Goal: Find specific page/section: Find specific page/section

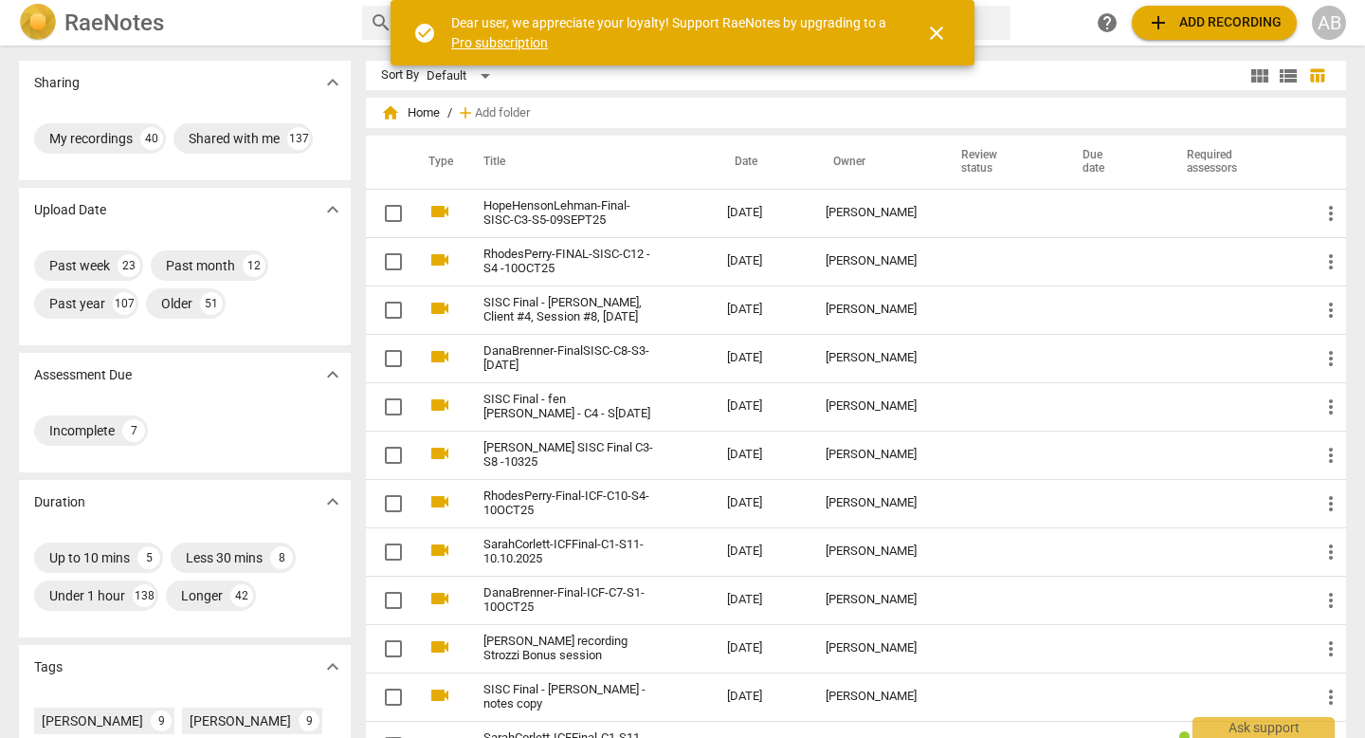
click at [941, 27] on span "close" at bounding box center [936, 33] width 23 height 23
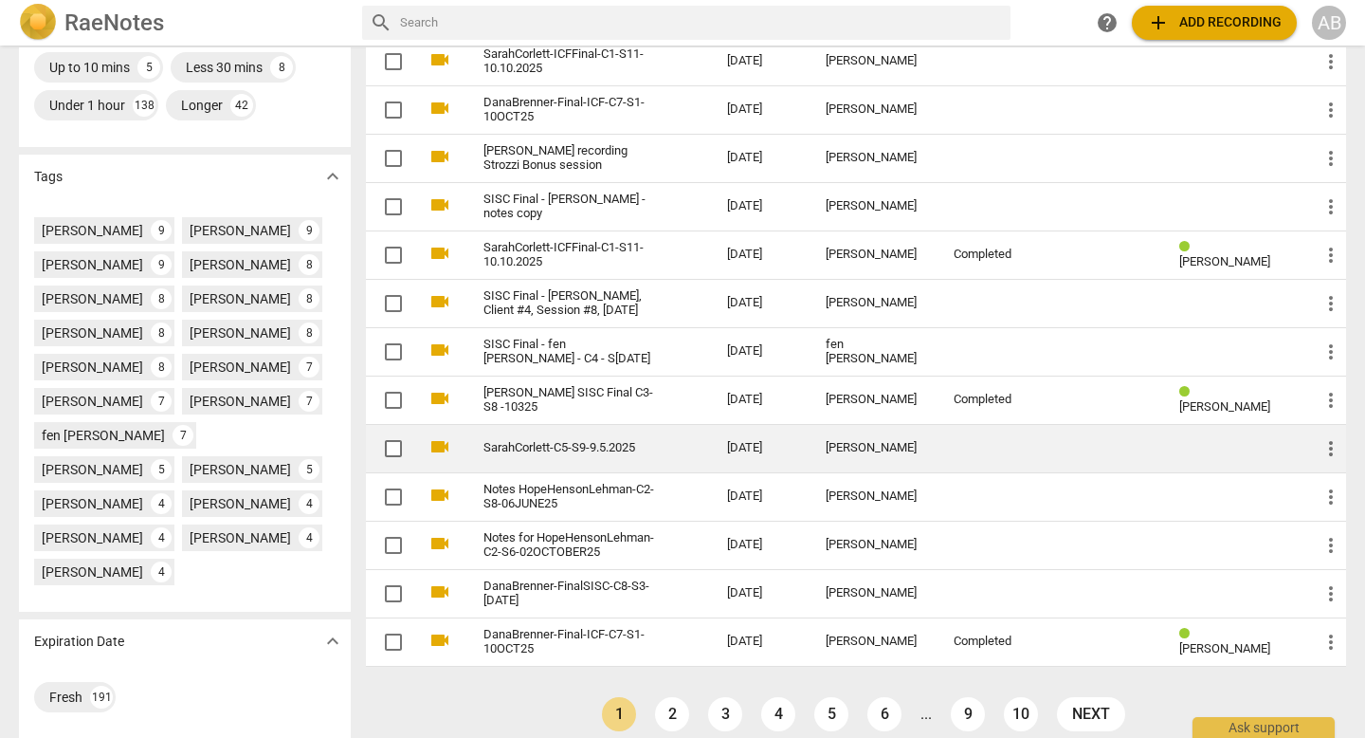
scroll to position [485, 0]
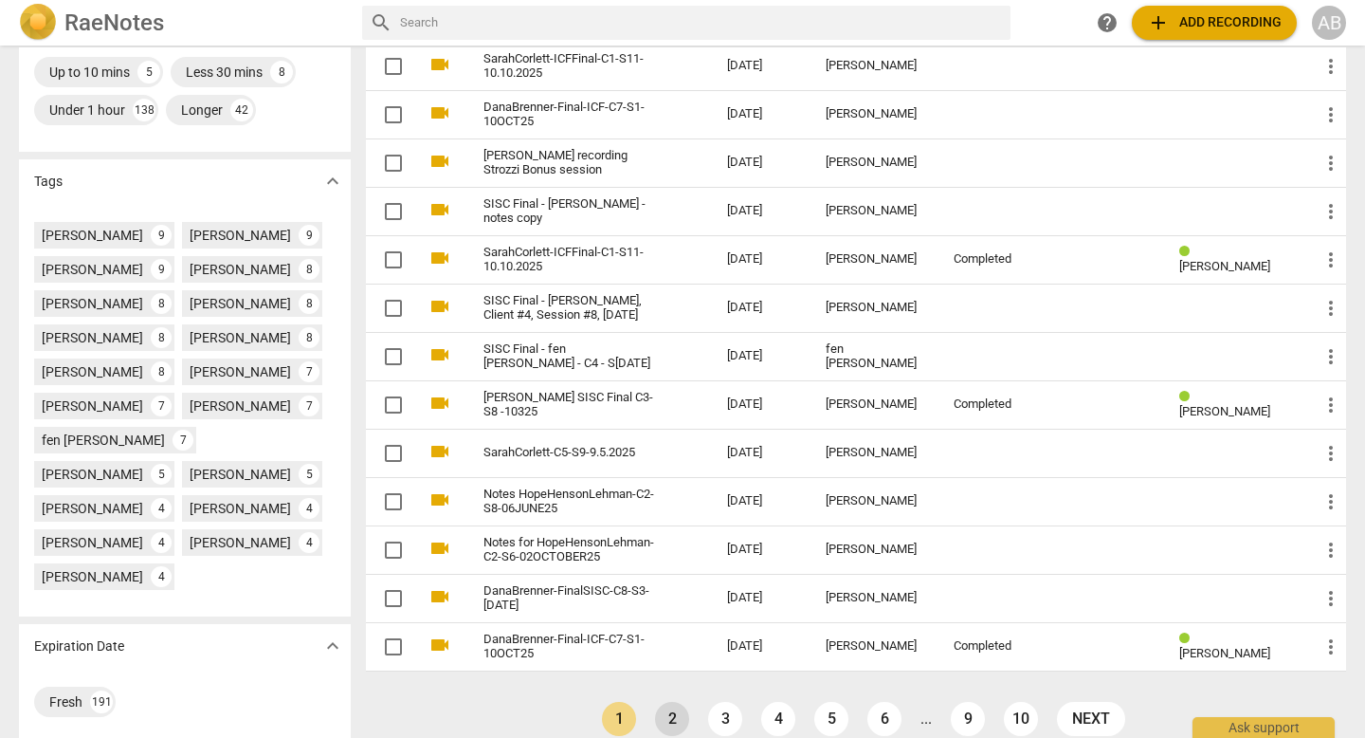
click at [666, 718] on link "2" at bounding box center [672, 719] width 34 height 34
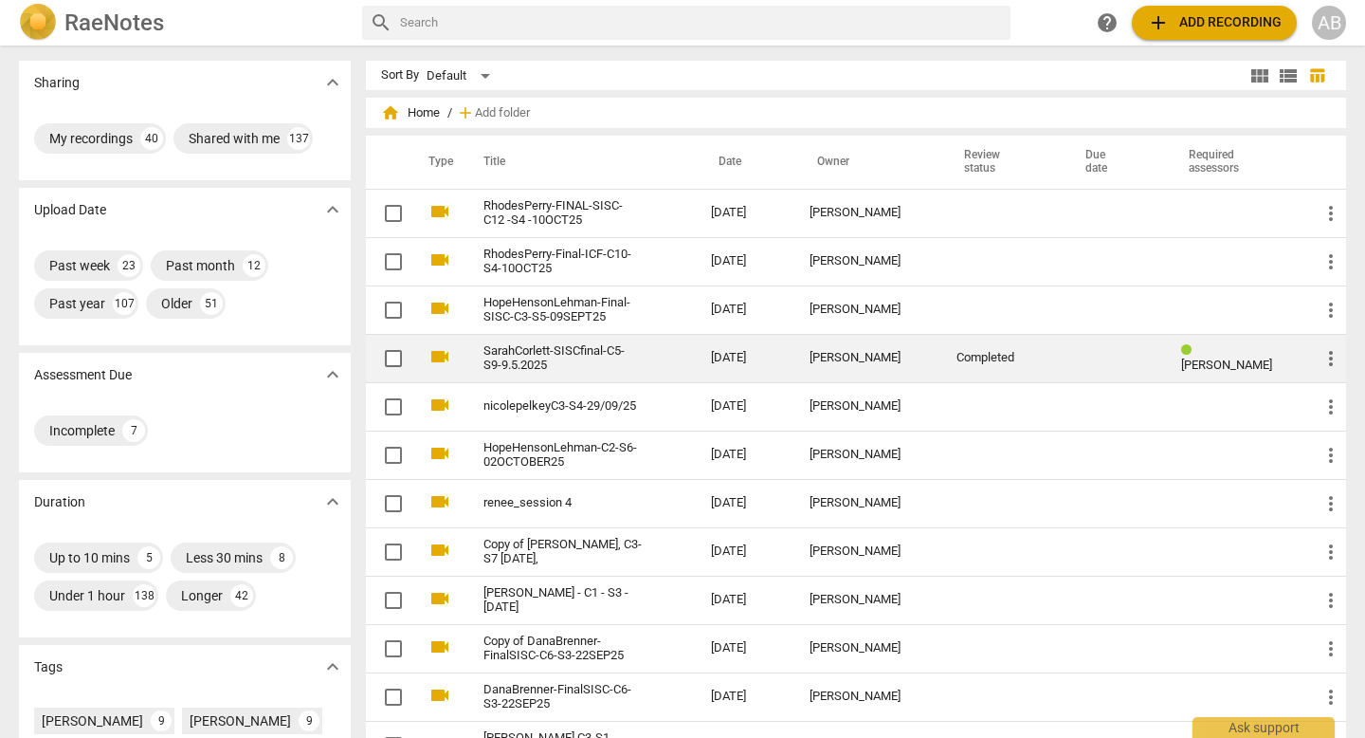
click at [633, 351] on link "SarahCorlett-SISCfinal-C5-S9-9.5.2025" at bounding box center [563, 358] width 159 height 28
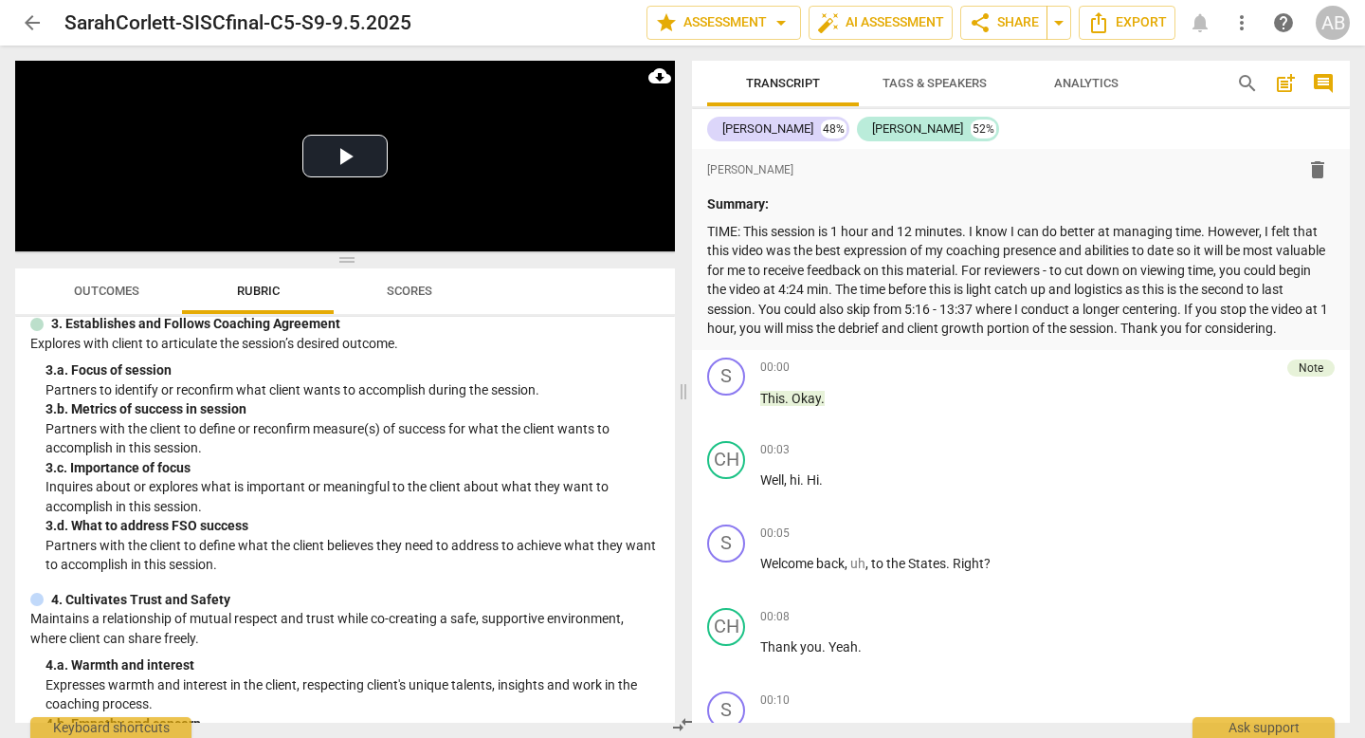
scroll to position [47, 0]
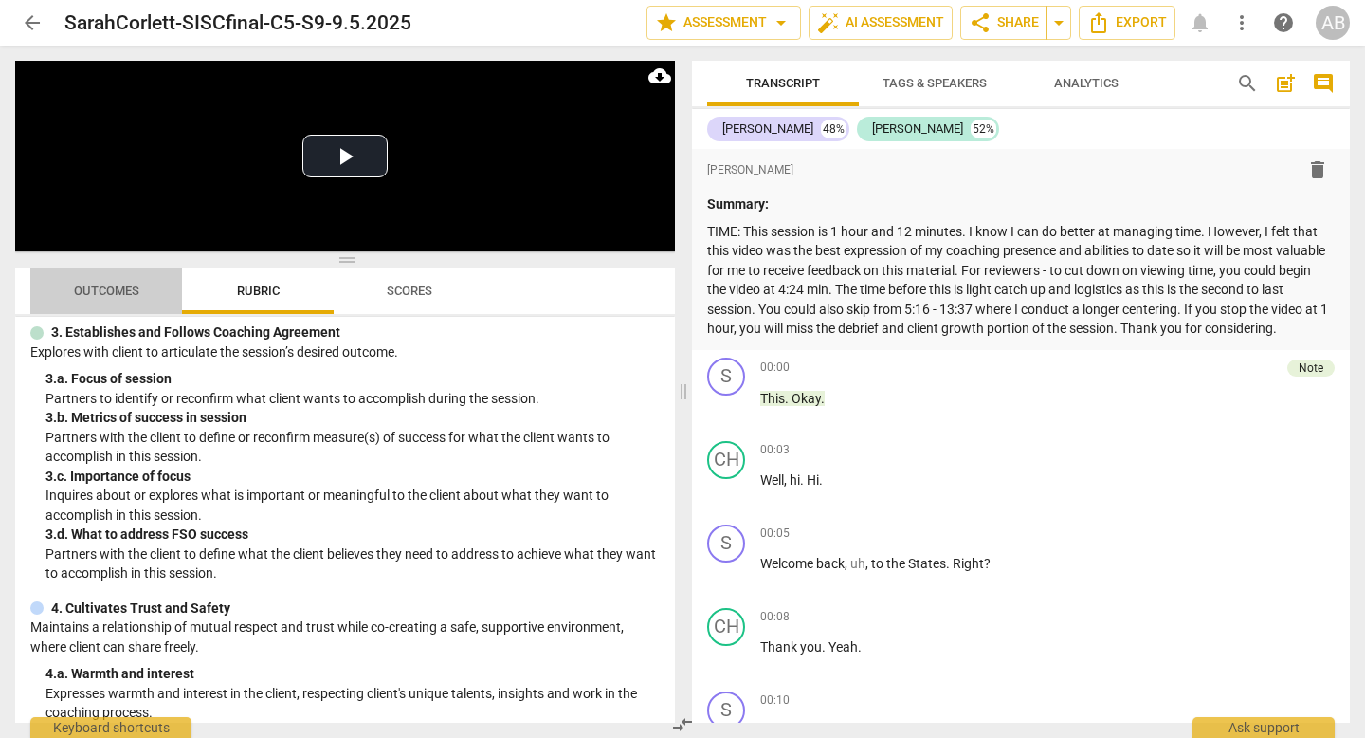
click at [114, 283] on span "Outcomes" at bounding box center [106, 292] width 111 height 26
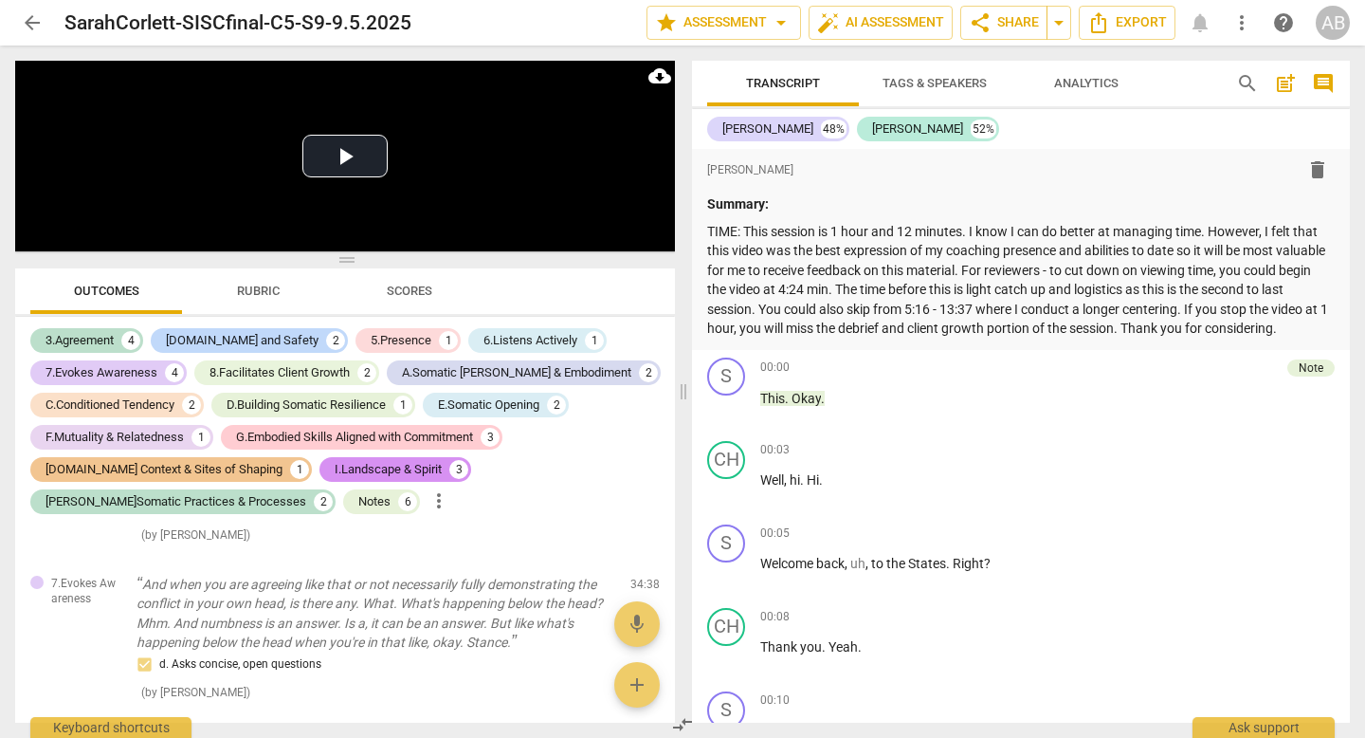
scroll to position [2041, 0]
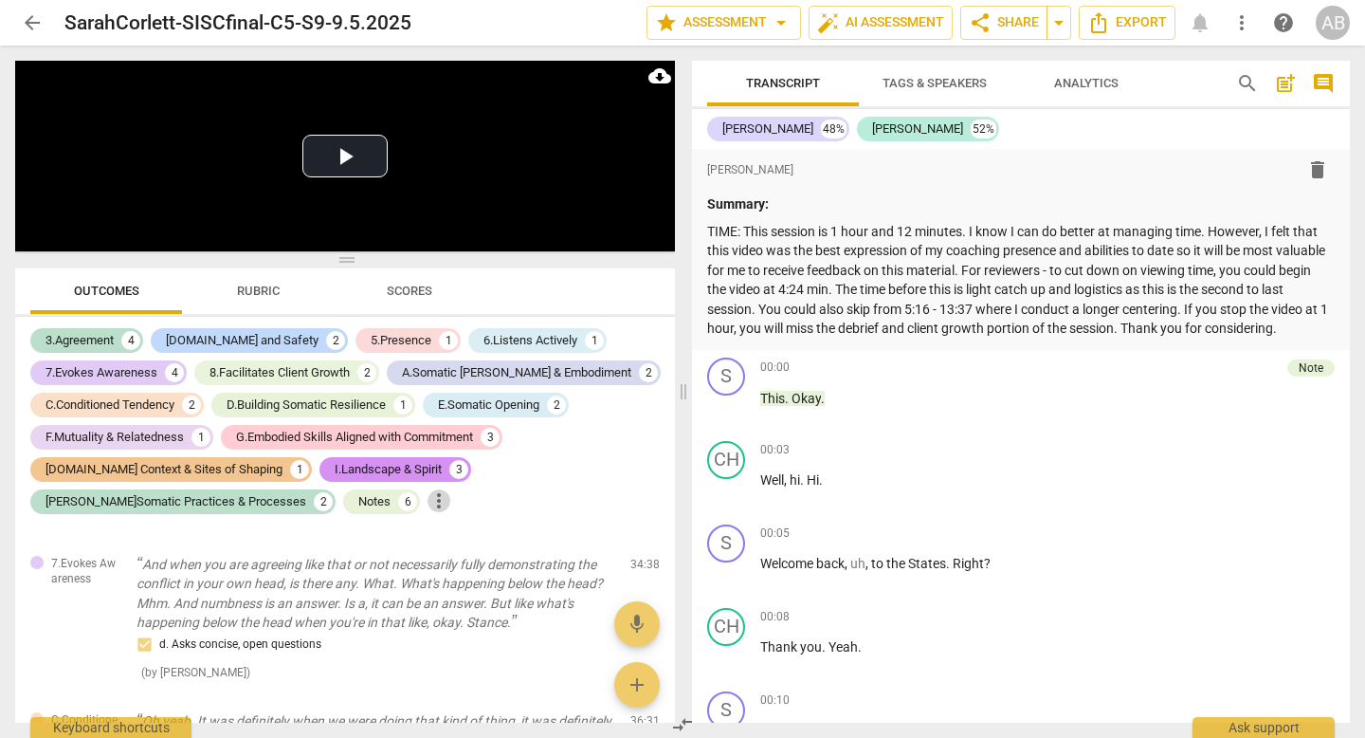
click at [428, 496] on span "more_vert" at bounding box center [439, 500] width 23 height 23
click at [253, 506] on div at bounding box center [682, 369] width 1365 height 738
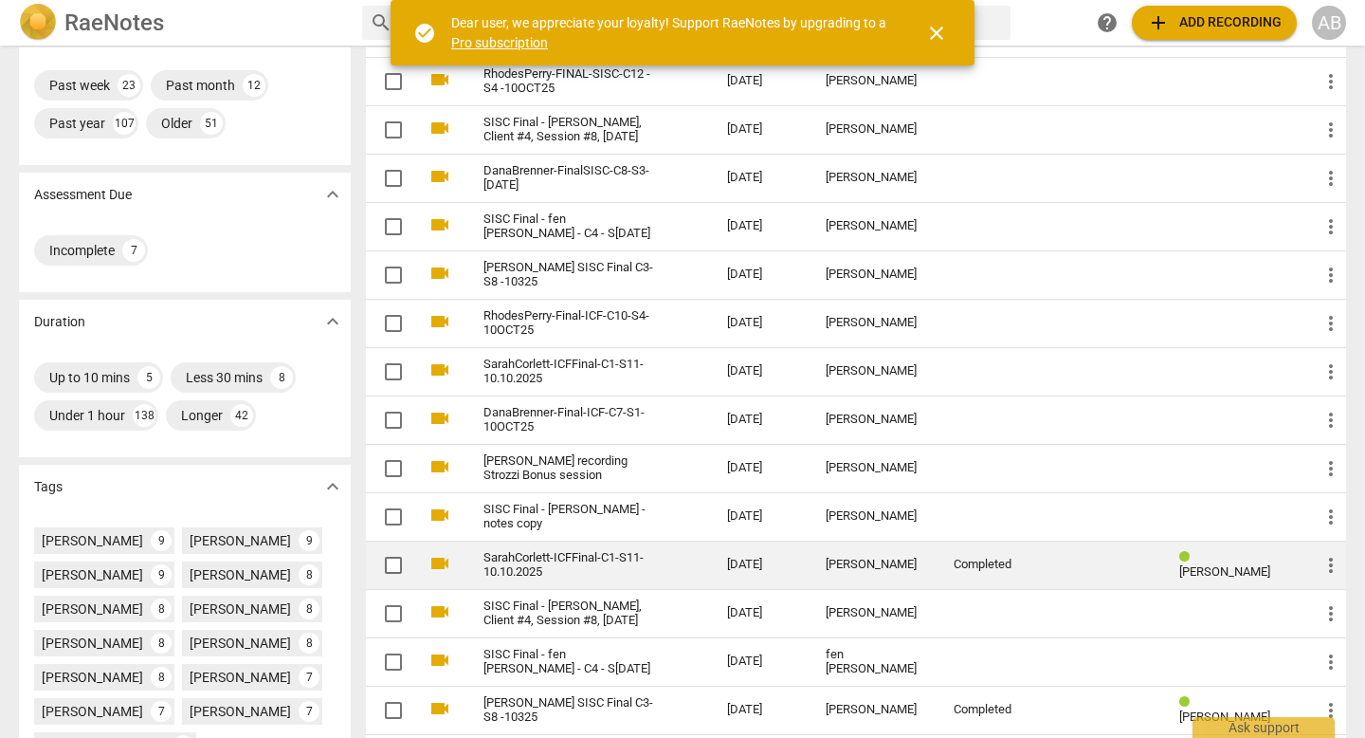
scroll to position [102, 0]
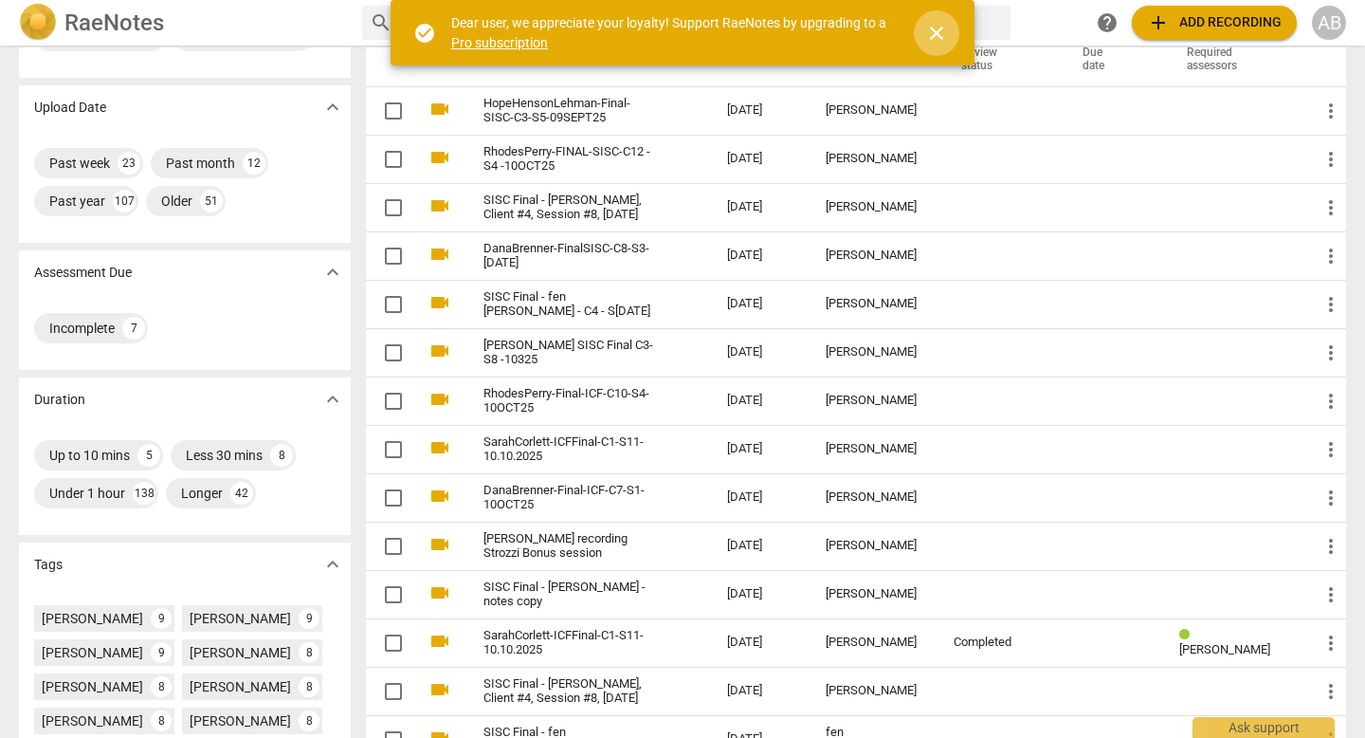
click at [945, 32] on span "close" at bounding box center [936, 33] width 23 height 23
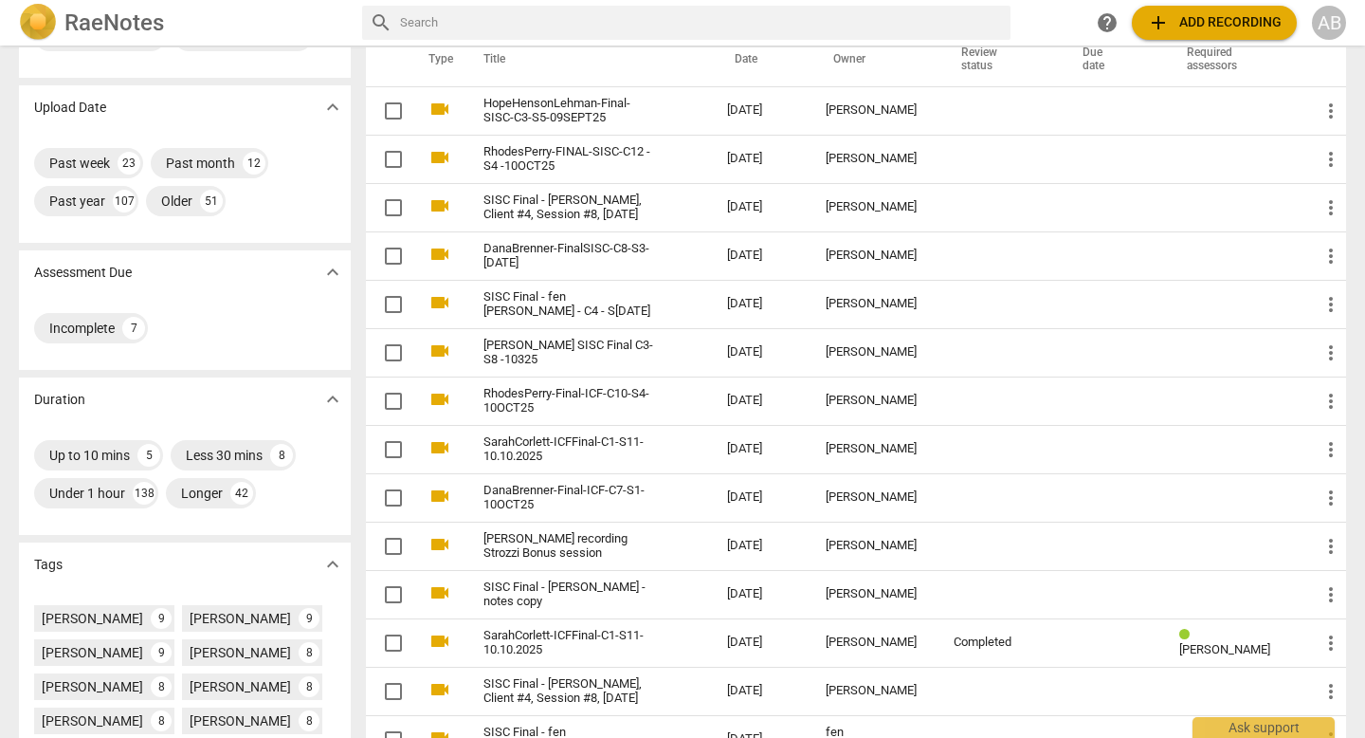
click at [686, 19] on input "text" at bounding box center [701, 23] width 603 height 30
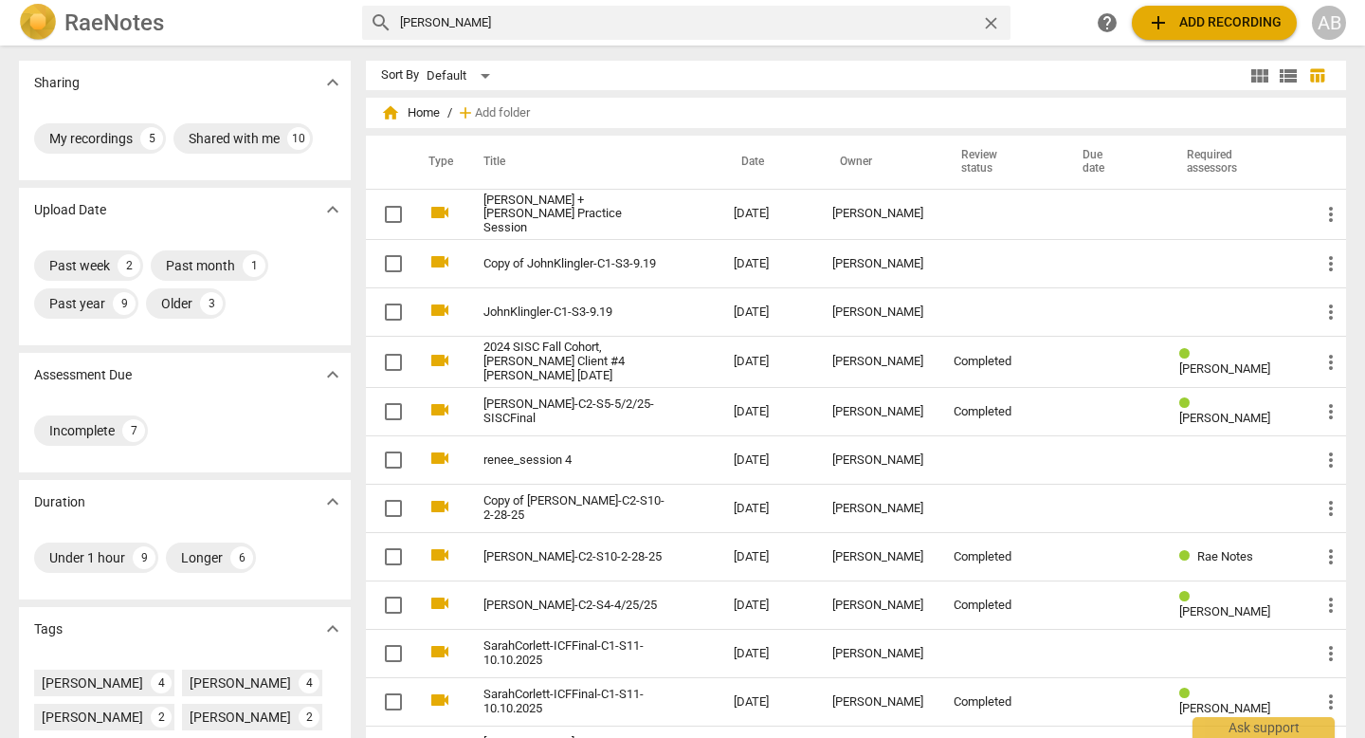
type input "sarah corlett"
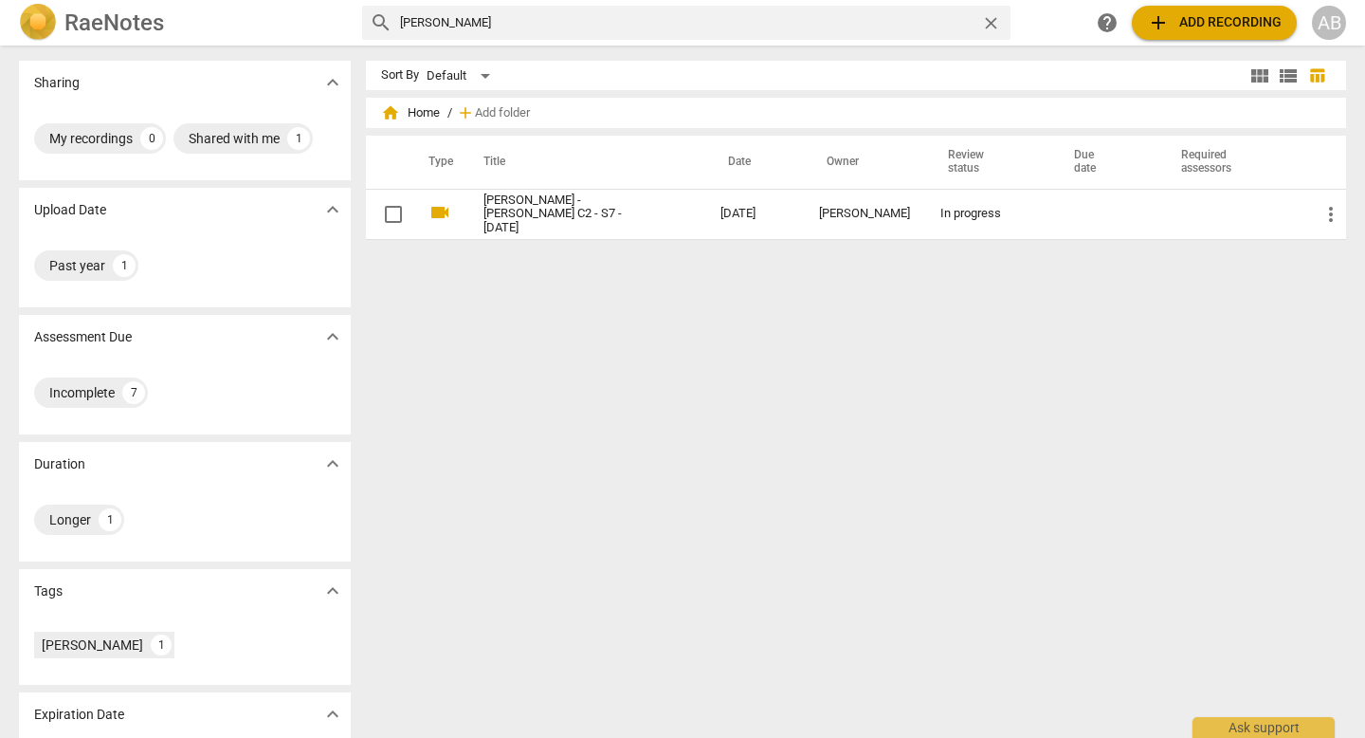
click at [1000, 26] on div "close" at bounding box center [995, 23] width 29 height 20
click at [998, 26] on span "close" at bounding box center [991, 23] width 20 height 20
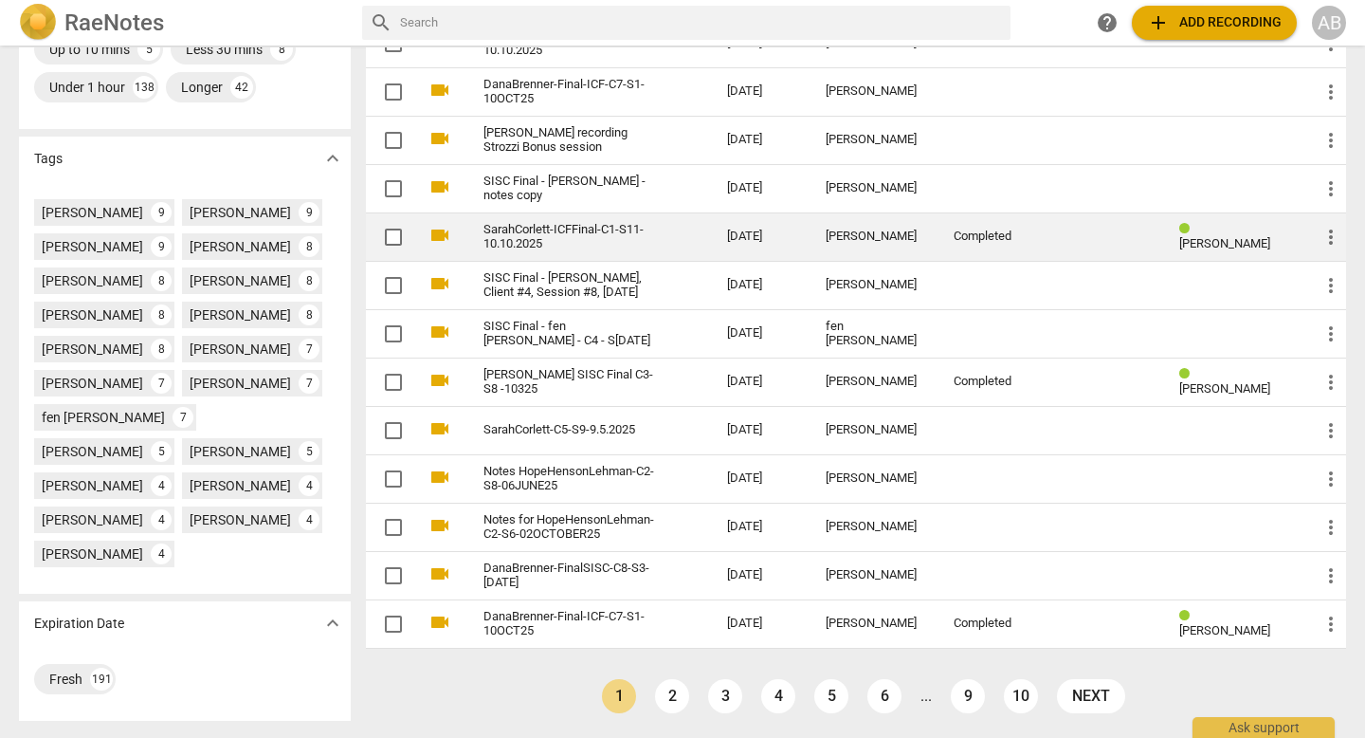
scroll to position [533, 0]
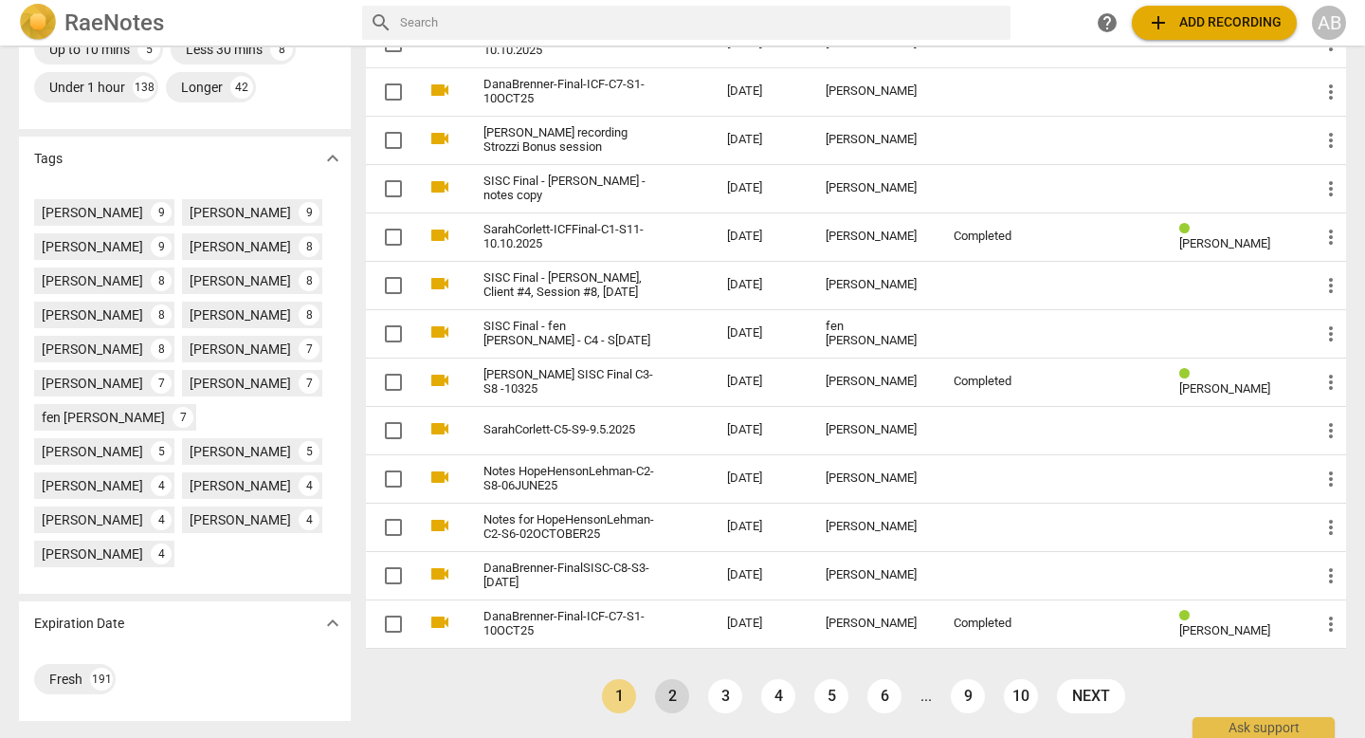
click at [664, 679] on link "2" at bounding box center [672, 696] width 34 height 34
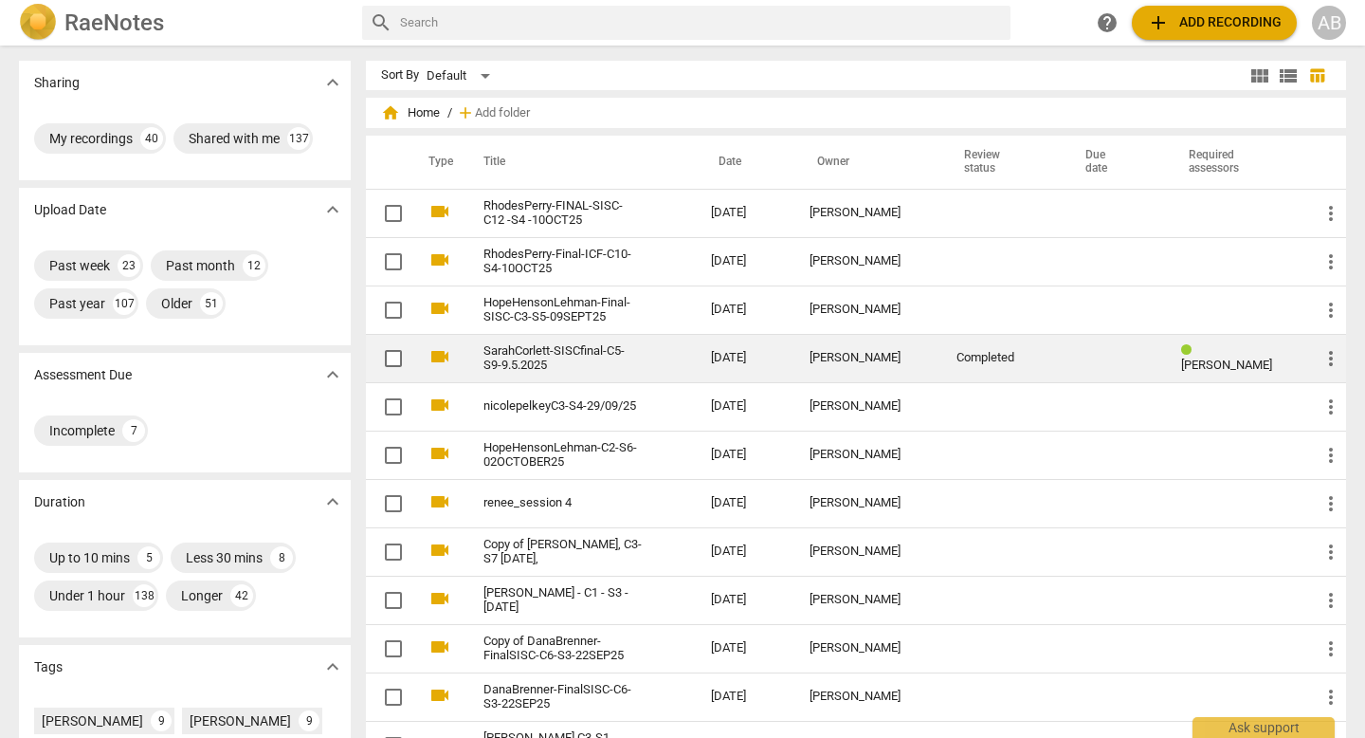
click at [624, 356] on link "SarahCorlett-SISCfinal-C5-S9-9.5.2025" at bounding box center [563, 358] width 159 height 28
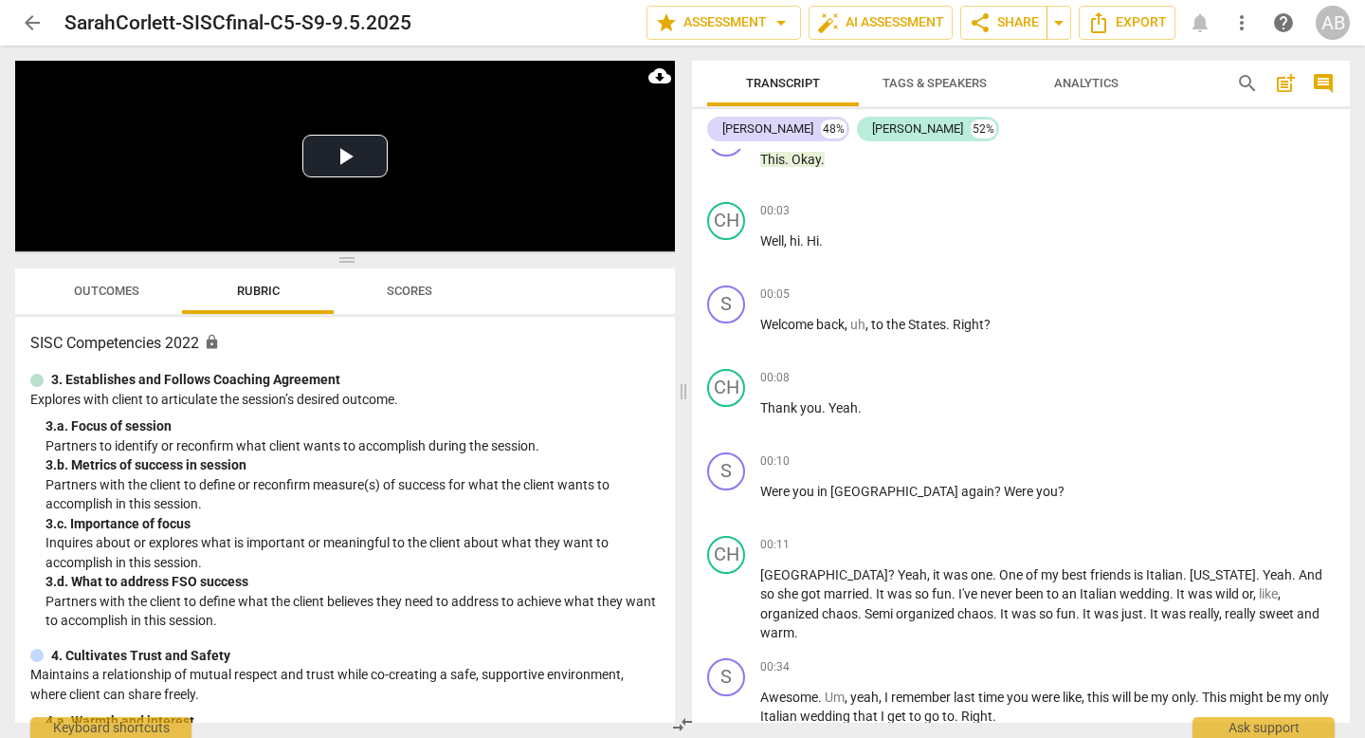
scroll to position [282, 0]
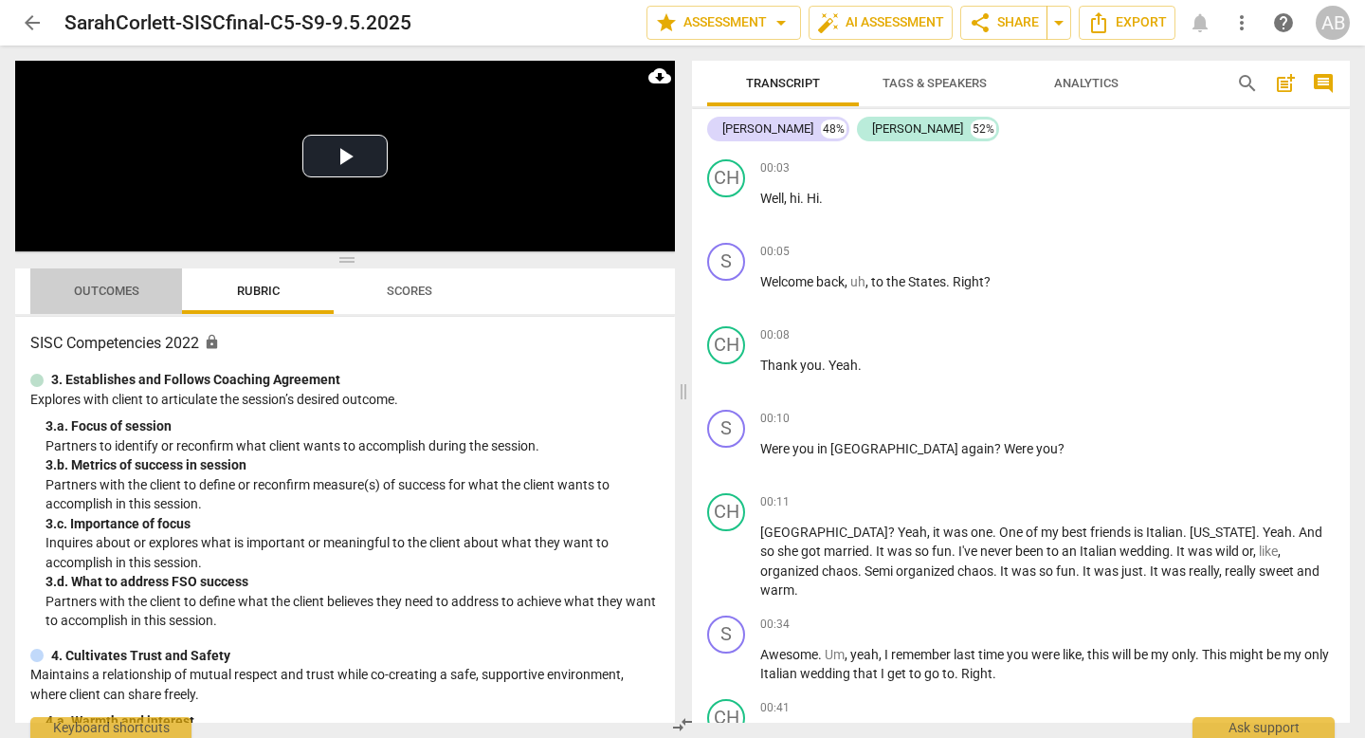
click at [113, 298] on span "Outcomes" at bounding box center [106, 292] width 111 height 26
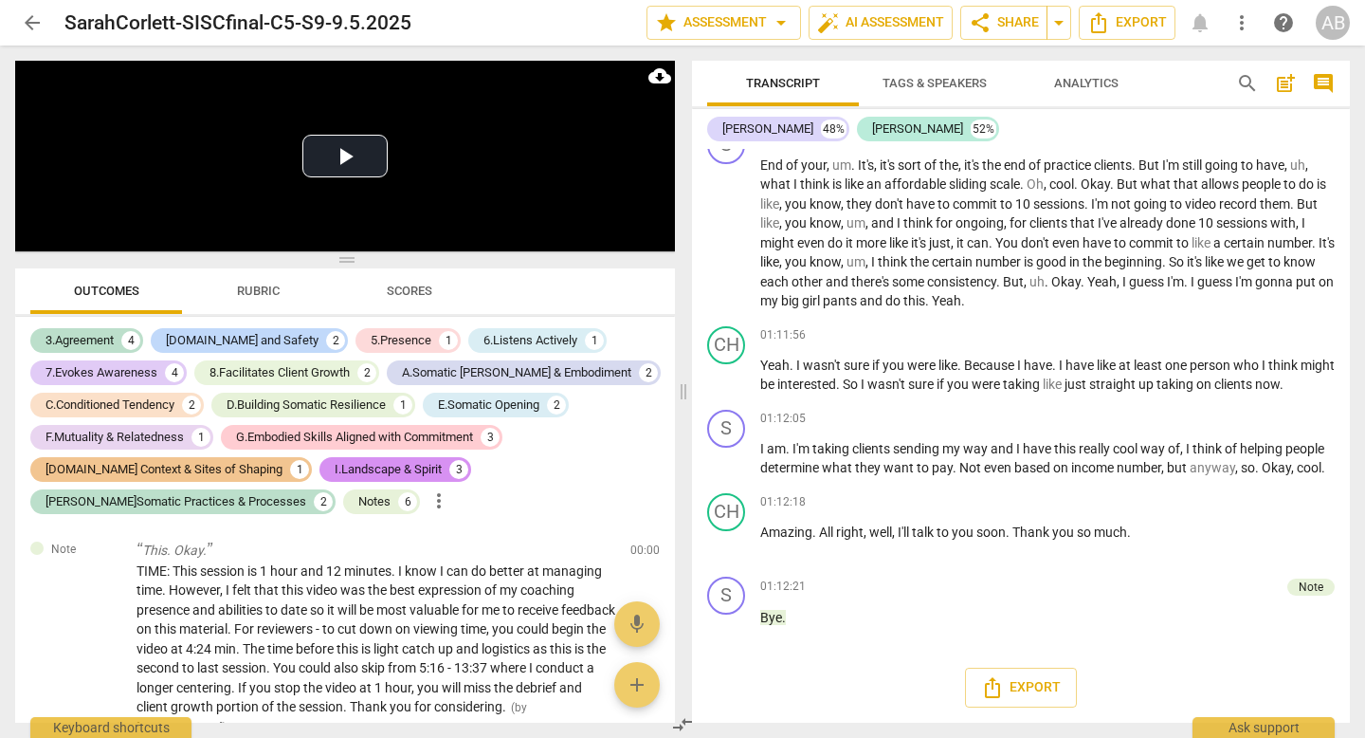
scroll to position [22030, 0]
click at [1308, 592] on div "Note" at bounding box center [1311, 586] width 25 height 17
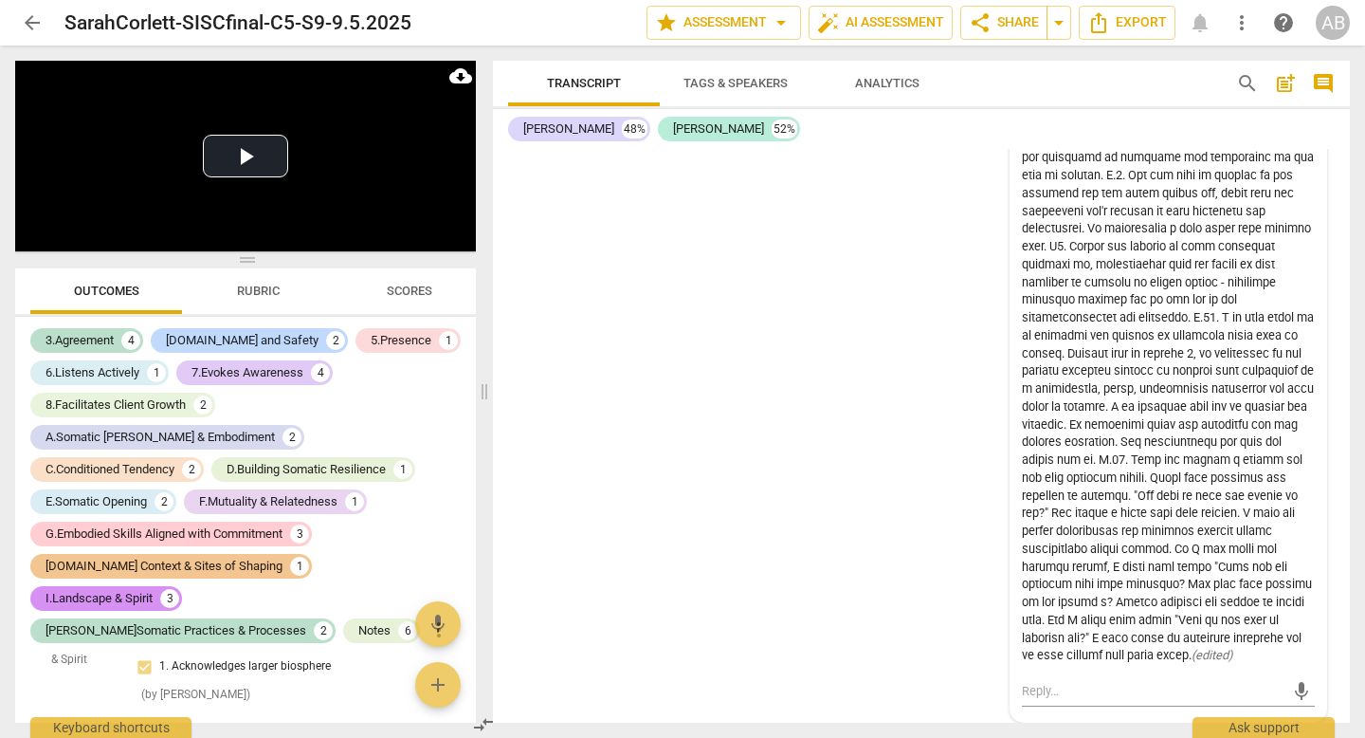
scroll to position [25477, 0]
